Goal: Use online tool/utility: Utilize a website feature to perform a specific function

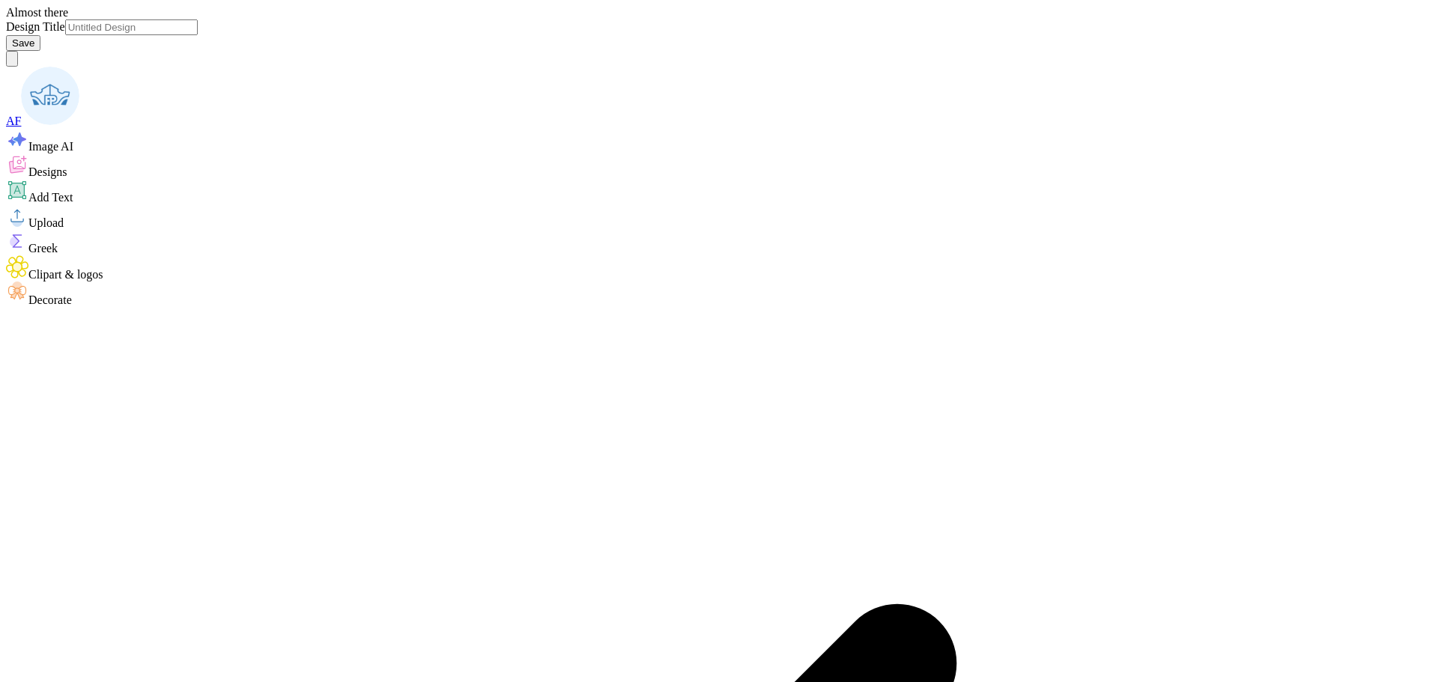
type input "fall merch maybe"
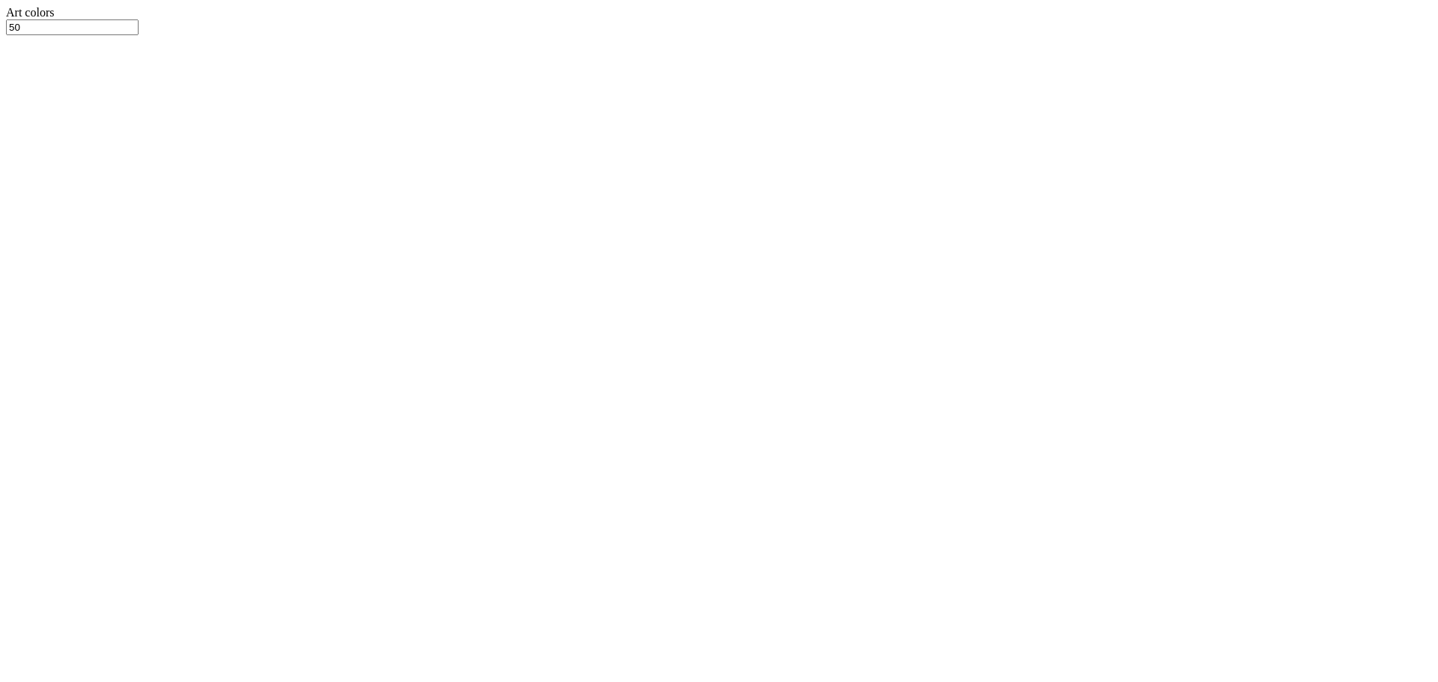
type textarea "x"
type input "10.81"
type input "4.61"
type input "1.86"
type textarea "x"
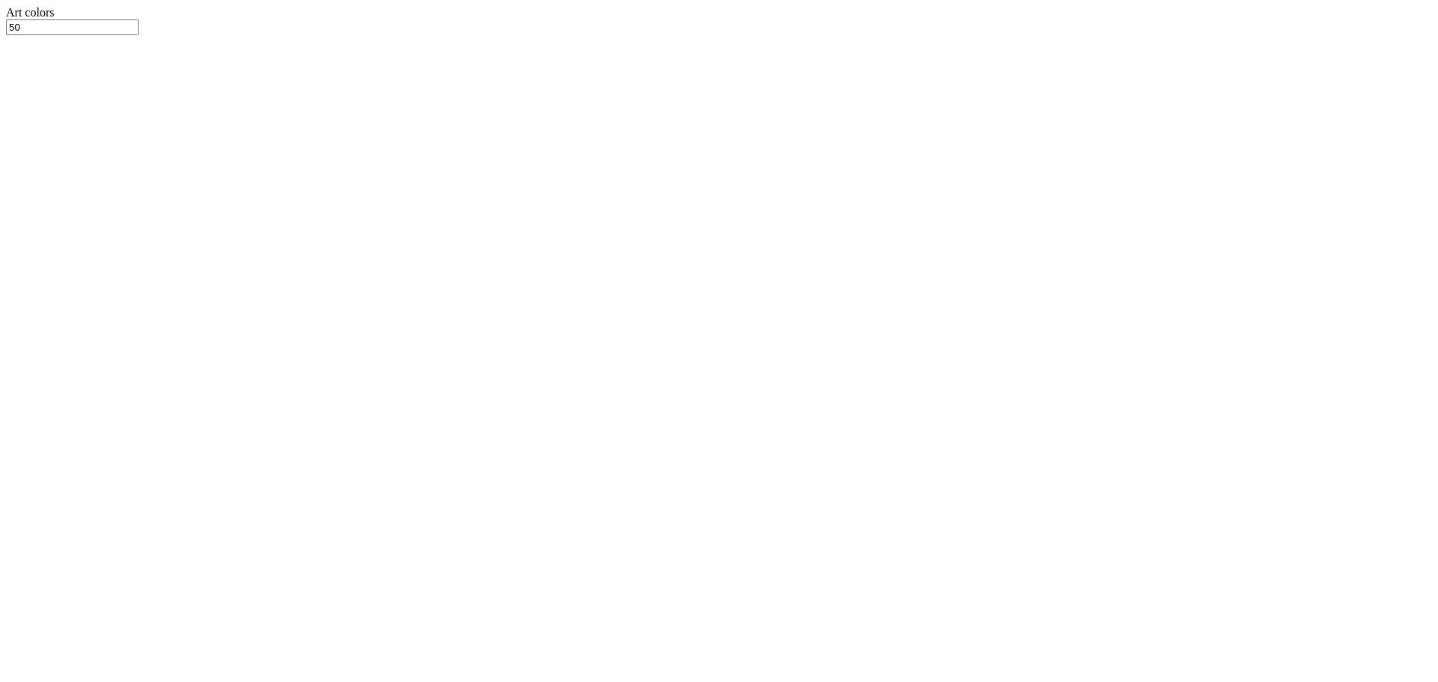
type input "10.72"
type input "4.48"
type input "1.89"
type textarea "x"
type input "10.81"
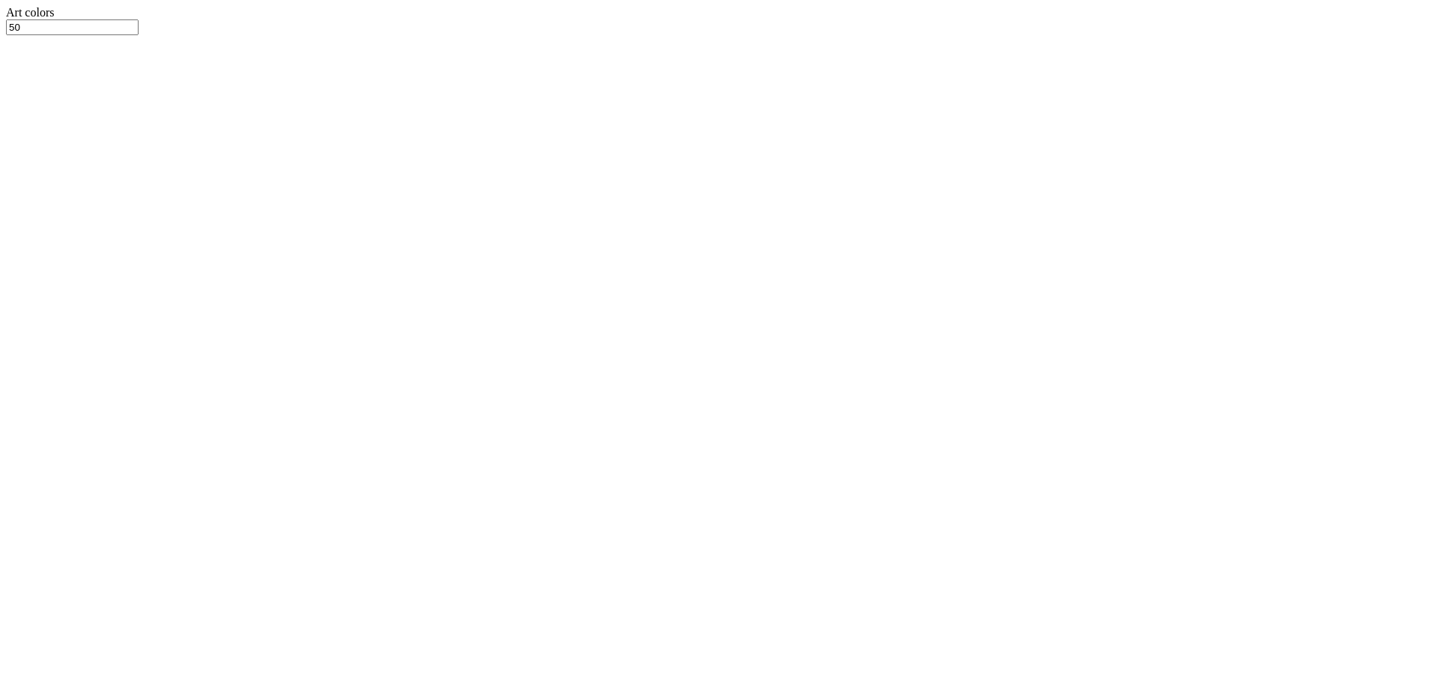
type input "4.61"
type input "1.86"
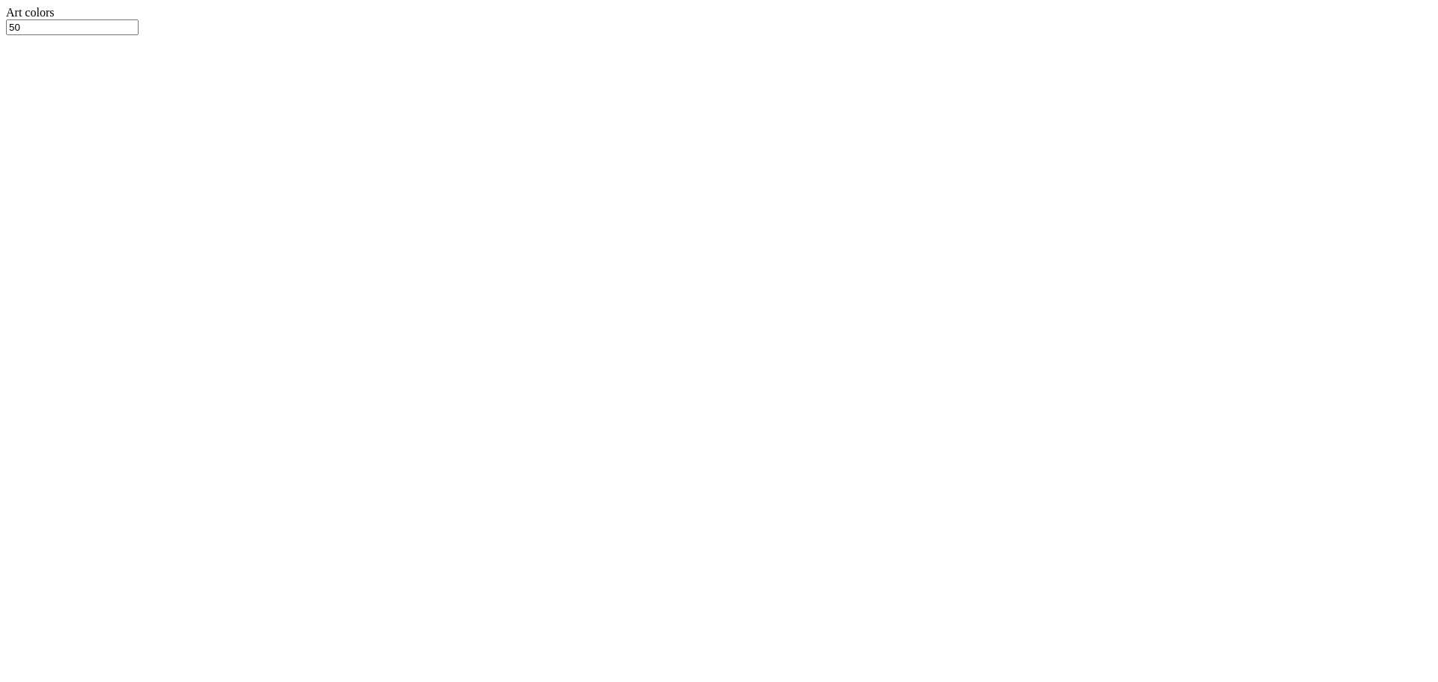
type textarea "x"
